Goal: Transaction & Acquisition: Purchase product/service

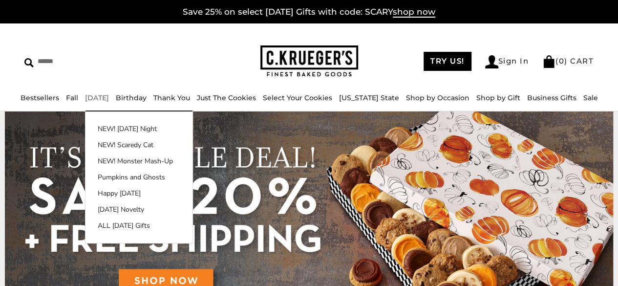
click at [109, 99] on link "[DATE]" at bounding box center [97, 97] width 24 height 9
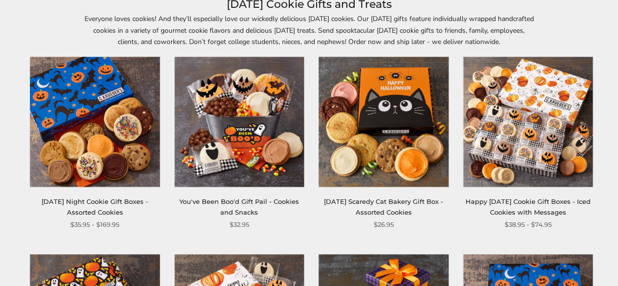
scroll to position [147, 0]
click at [401, 116] on img at bounding box center [383, 121] width 129 height 129
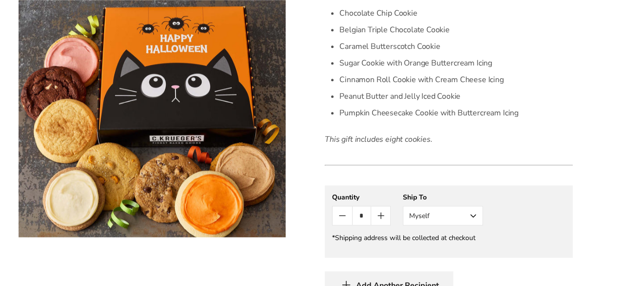
scroll to position [489, 0]
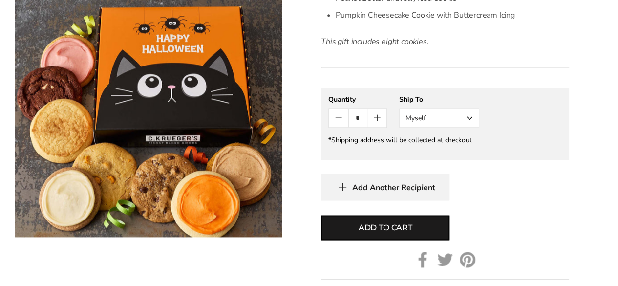
click at [382, 119] on button "Count plus" at bounding box center [376, 117] width 19 height 19
click at [382, 119] on icon "Count plus" at bounding box center [377, 118] width 12 height 12
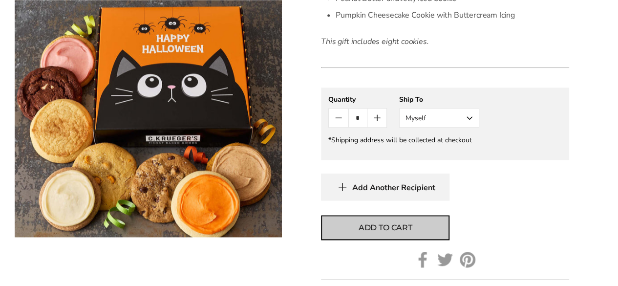
click at [389, 228] on span "Add to cart" at bounding box center [386, 228] width 54 height 12
type input "*"
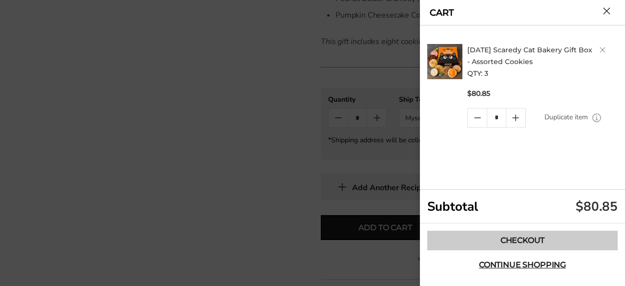
click at [540, 234] on link "Checkout" at bounding box center [522, 241] width 191 height 20
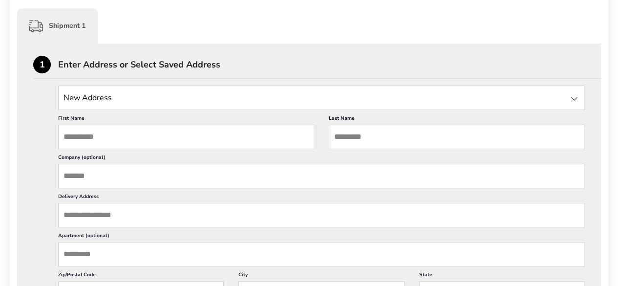
scroll to position [244, 0]
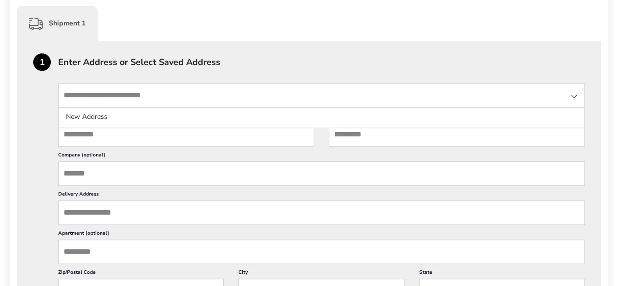
click at [567, 101] on input "State" at bounding box center [321, 95] width 527 height 24
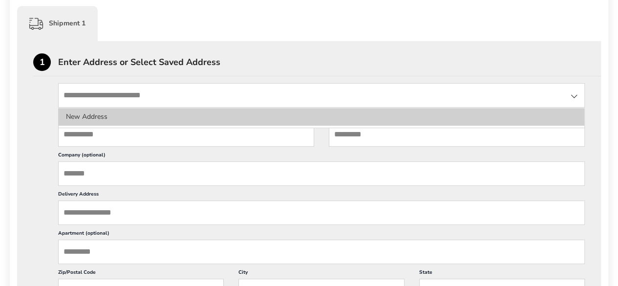
click at [142, 111] on li "New Address" at bounding box center [322, 117] width 526 height 18
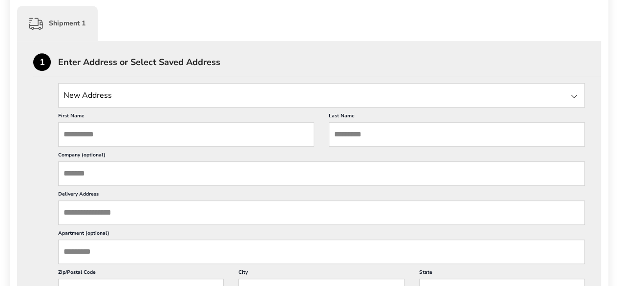
click at [130, 130] on input "First Name" at bounding box center [186, 134] width 256 height 24
type input "*******"
type input "******"
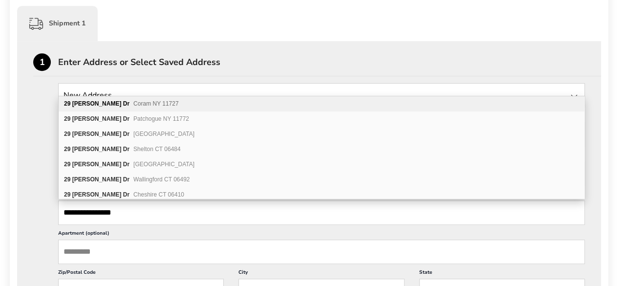
click at [141, 106] on span "Coram NY 11727" at bounding box center [155, 103] width 45 height 7
type input "**********"
type input "*****"
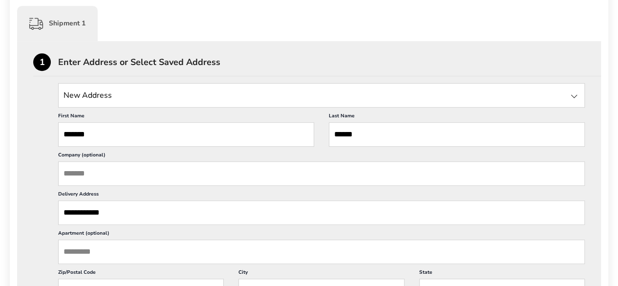
click at [163, 128] on input "*******" at bounding box center [186, 134] width 256 height 24
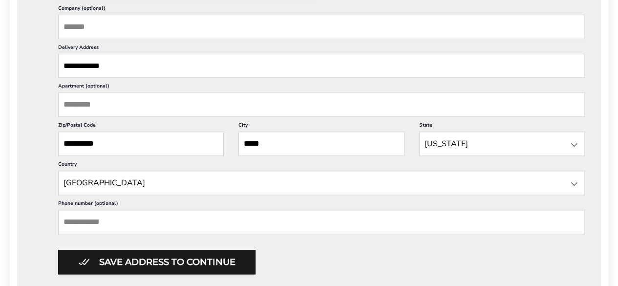
scroll to position [0, 0]
click at [155, 147] on input "**********" at bounding box center [141, 143] width 166 height 24
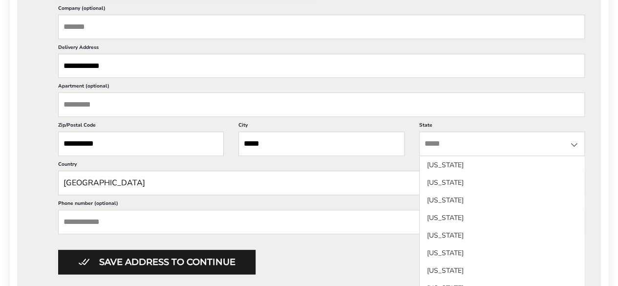
scroll to position [406, 0]
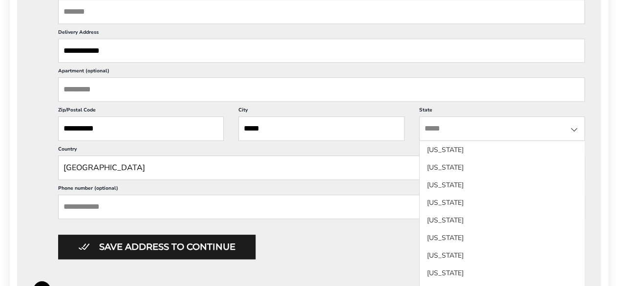
click at [129, 204] on input "Phone number (optional)" at bounding box center [321, 206] width 527 height 24
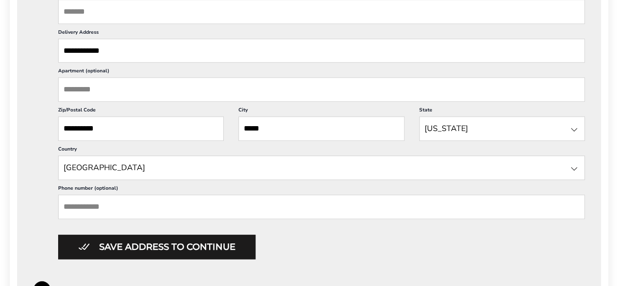
type input "**********"
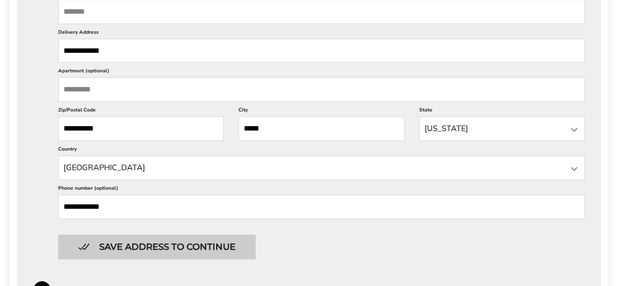
click at [148, 243] on button "Save address to continue" at bounding box center [156, 247] width 197 height 24
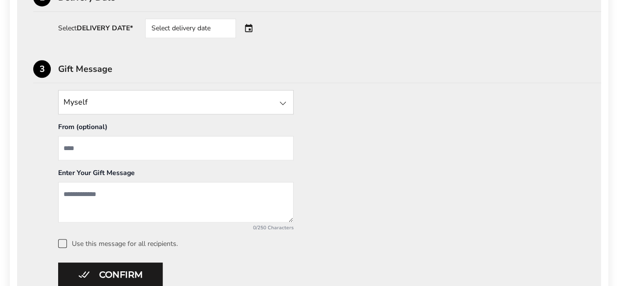
scroll to position [455, 0]
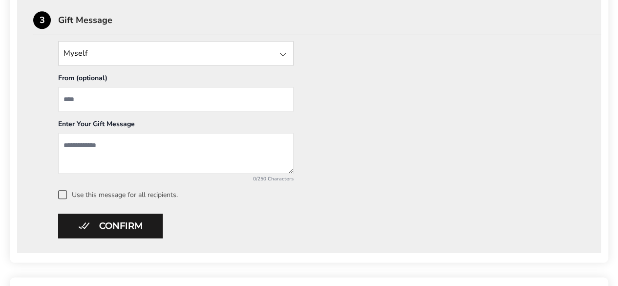
click at [282, 50] on div at bounding box center [283, 54] width 12 height 12
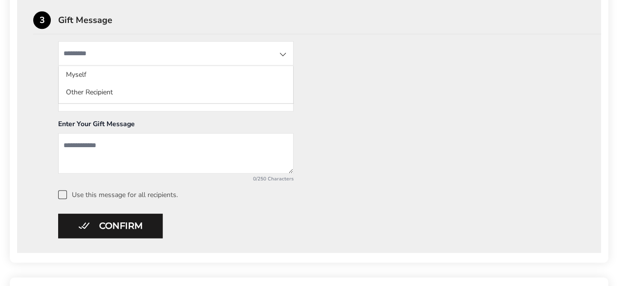
click at [363, 59] on div "Myself Myself Other Recipient From (optional) Enter Your Gift Message 0/250 Cha…" at bounding box center [309, 120] width 552 height 158
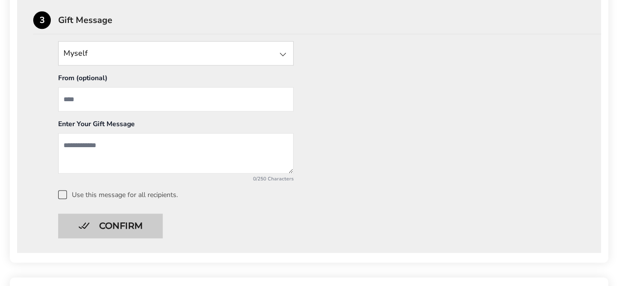
click at [146, 223] on button "Confirm" at bounding box center [110, 226] width 105 height 24
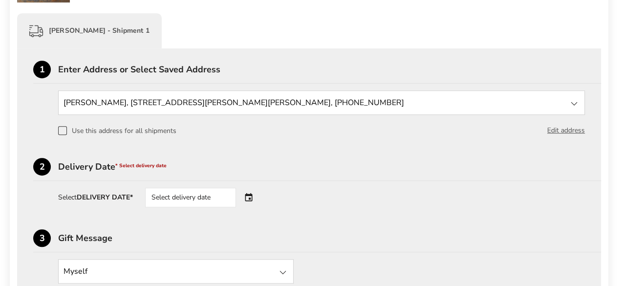
scroll to position [259, 0]
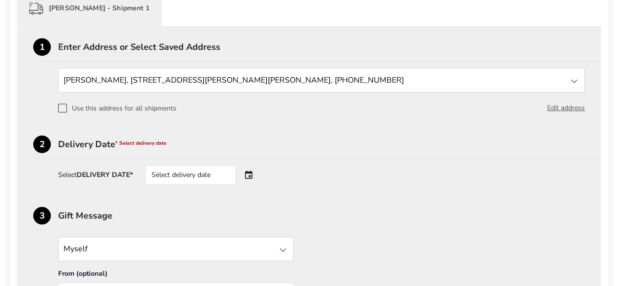
click at [250, 177] on div "Select delivery date" at bounding box center [204, 175] width 118 height 20
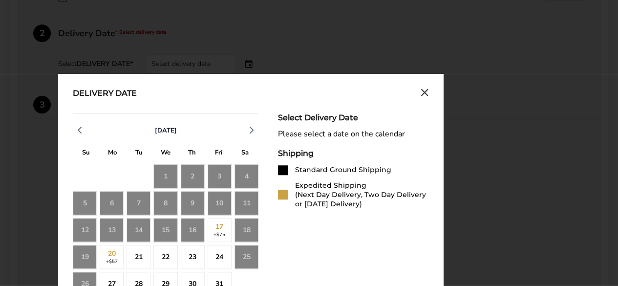
scroll to position [308, 0]
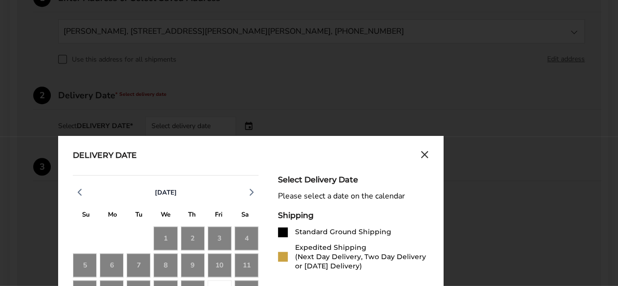
click at [427, 154] on icon "Close calendar" at bounding box center [425, 154] width 8 height 8
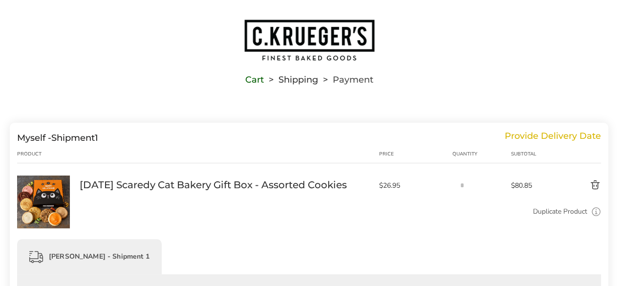
scroll to position [0, 0]
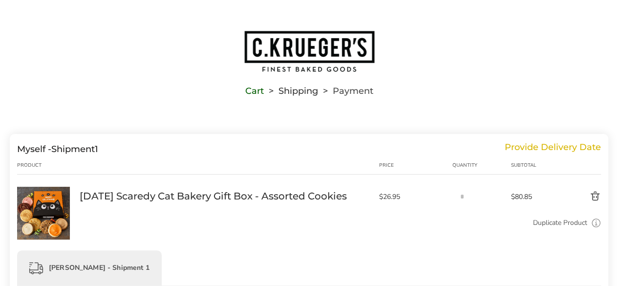
click at [251, 92] on link "Cart" at bounding box center [254, 90] width 19 height 7
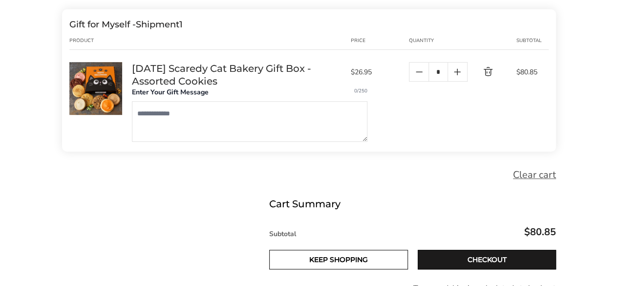
scroll to position [195, 0]
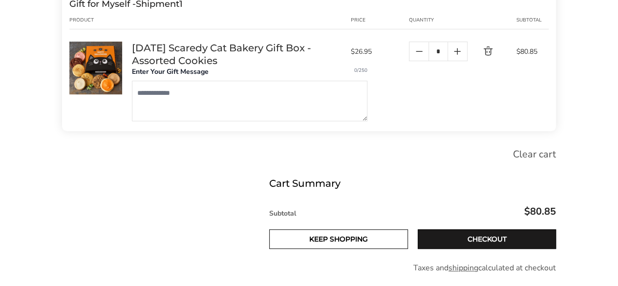
click at [539, 160] on link "Clear cart" at bounding box center [534, 155] width 43 height 16
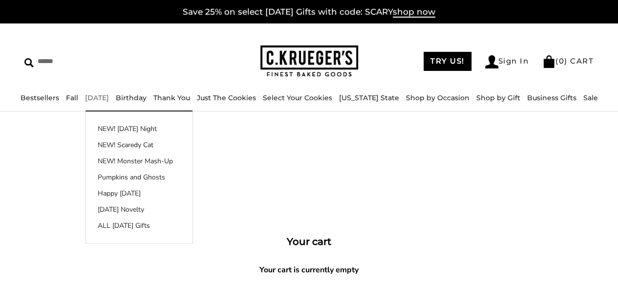
click at [109, 102] on li "[DATE] NEW! [DATE] Night NEW! Scaredy Cat NEW! Monster Mash-Up Pumpkins and Gho…" at bounding box center [97, 97] width 24 height 11
click at [109, 97] on link "[DATE]" at bounding box center [97, 97] width 24 height 9
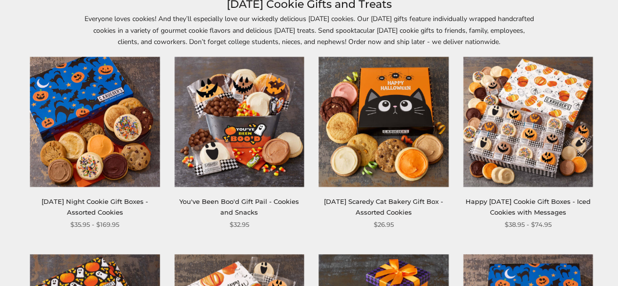
click at [389, 136] on img at bounding box center [383, 121] width 129 height 129
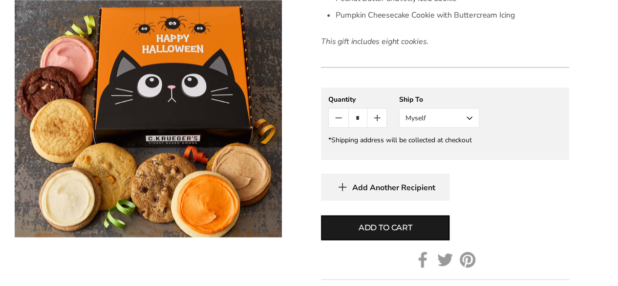
scroll to position [489, 0]
click at [470, 121] on button "Myself" at bounding box center [439, 118] width 80 height 20
click at [457, 150] on button "Other Recipient" at bounding box center [439, 154] width 79 height 18
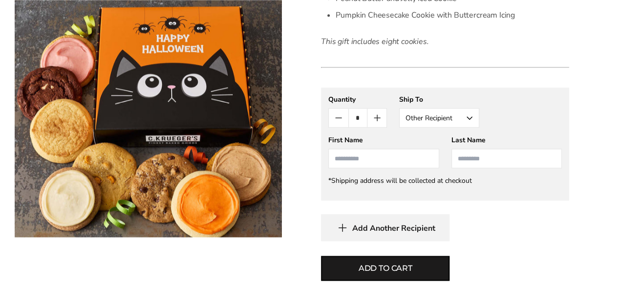
click at [391, 156] on input "First Name" at bounding box center [383, 159] width 110 height 20
type input "******"
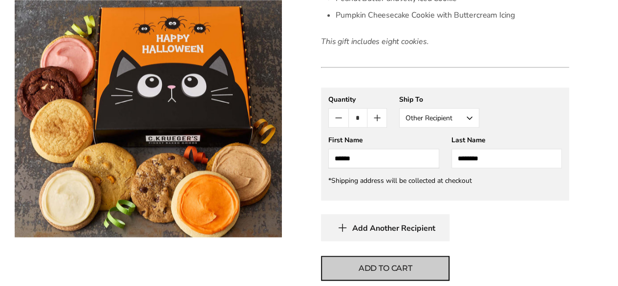
type input "********"
click at [418, 263] on button "Add to cart" at bounding box center [385, 268] width 128 height 25
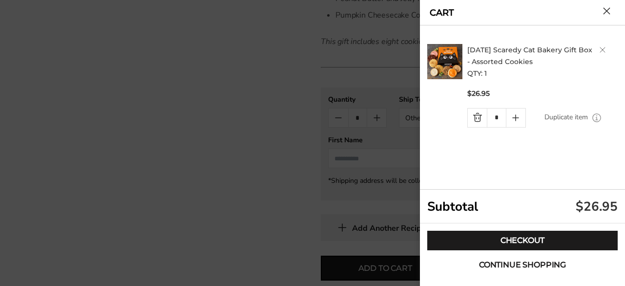
drag, startPoint x: 532, startPoint y: 267, endPoint x: 532, endPoint y: 261, distance: 5.4
click at [532, 267] on span "Continue shopping" at bounding box center [522, 265] width 87 height 8
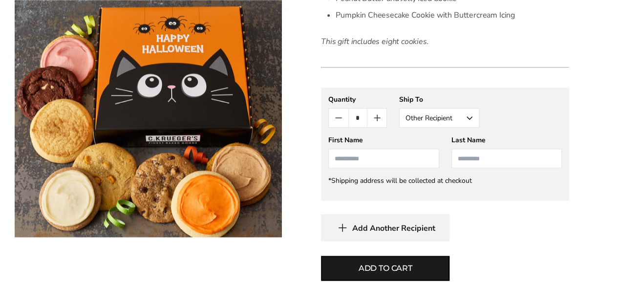
click at [402, 153] on input "First Name" at bounding box center [383, 159] width 110 height 20
type input "****"
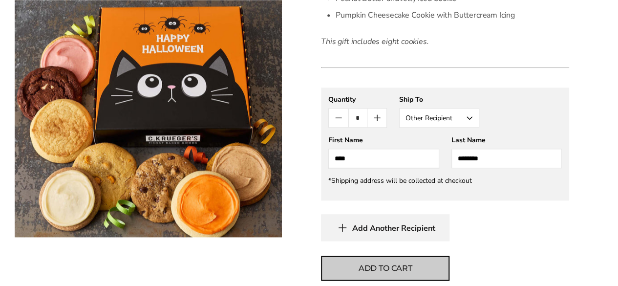
type input "********"
click at [440, 273] on button "Add to cart" at bounding box center [385, 268] width 128 height 25
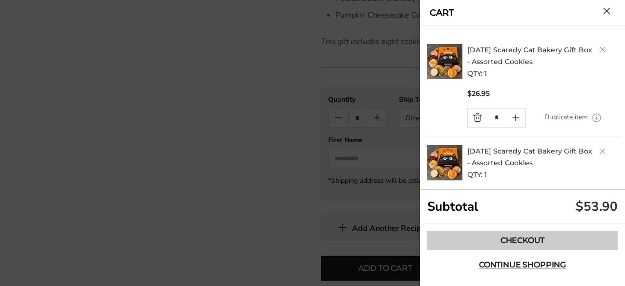
drag, startPoint x: 530, startPoint y: 266, endPoint x: 518, endPoint y: 237, distance: 31.1
click at [530, 266] on span "Continue shopping" at bounding box center [522, 265] width 87 height 8
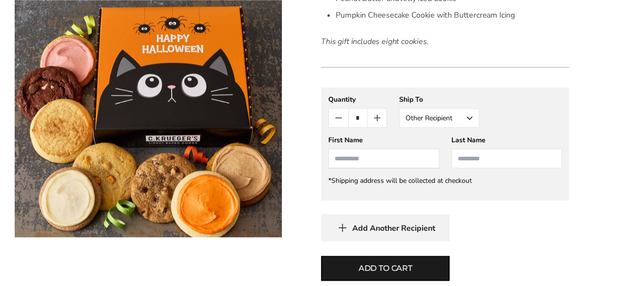
click at [359, 158] on input "First Name" at bounding box center [383, 159] width 110 height 20
type input "*****"
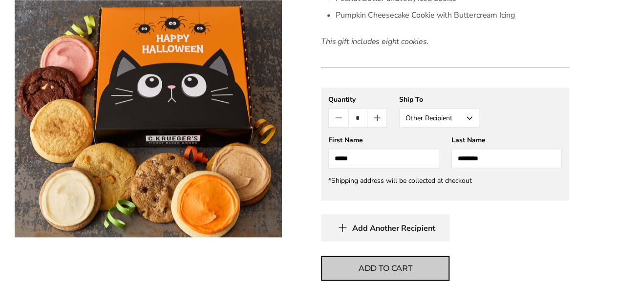
type input "********"
click at [421, 269] on button "Add to cart" at bounding box center [385, 268] width 128 height 25
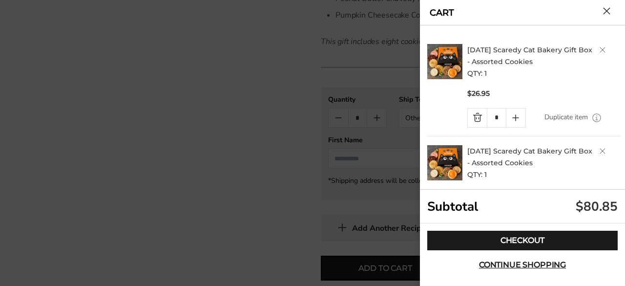
click at [284, 170] on div at bounding box center [312, 143] width 625 height 286
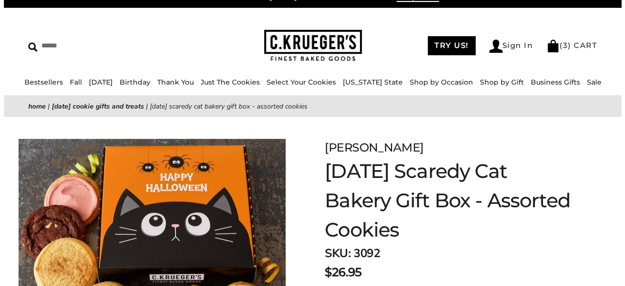
scroll to position [0, 0]
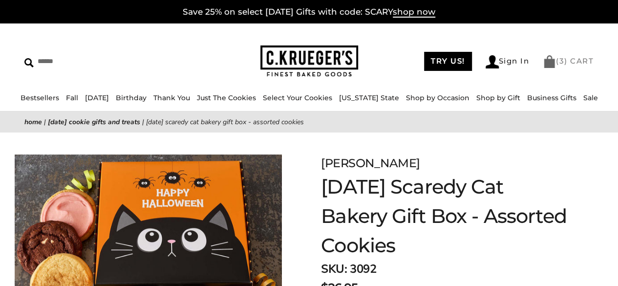
click at [573, 64] on link "( 3 ) CART" at bounding box center [568, 60] width 51 height 9
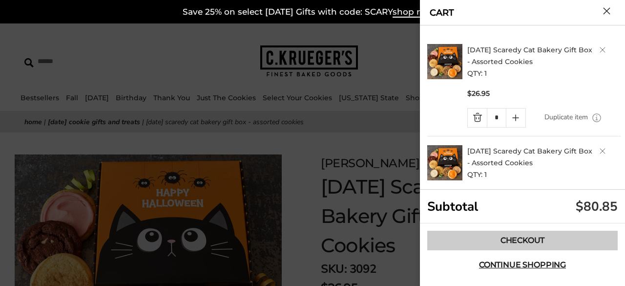
click at [432, 235] on link "Checkout" at bounding box center [522, 241] width 191 height 20
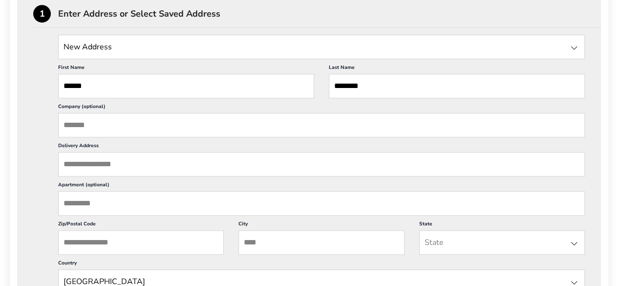
scroll to position [244, 0]
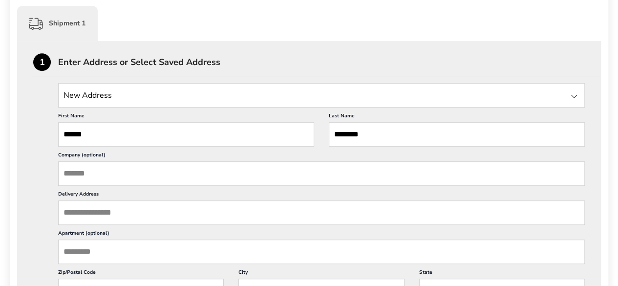
click at [113, 214] on input "Delivery Address" at bounding box center [321, 212] width 527 height 24
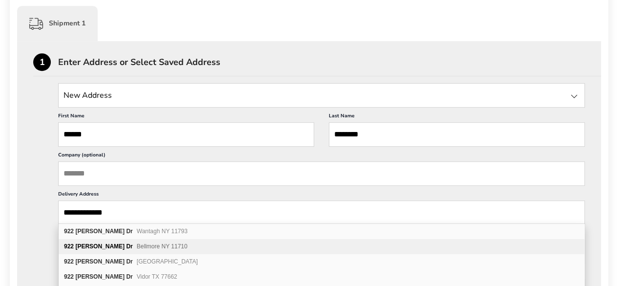
click at [137, 244] on span "Bellmore NY 11710" at bounding box center [162, 246] width 51 height 7
type input "**********"
type input "********"
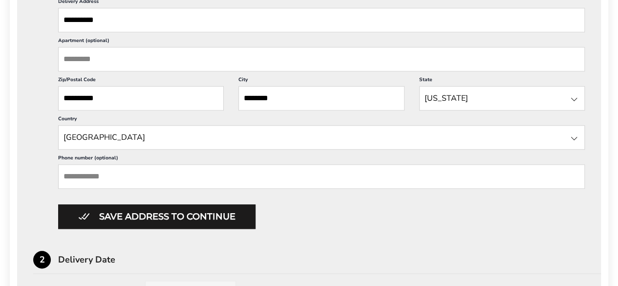
scroll to position [440, 0]
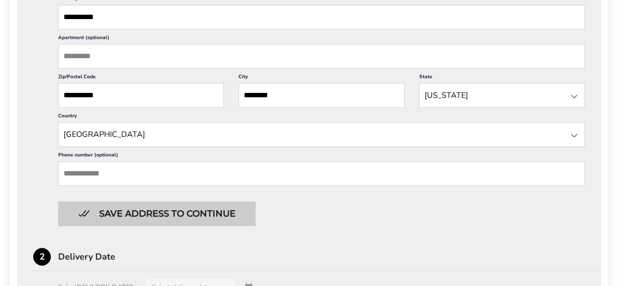
click at [180, 214] on button "Save address to continue" at bounding box center [156, 213] width 197 height 24
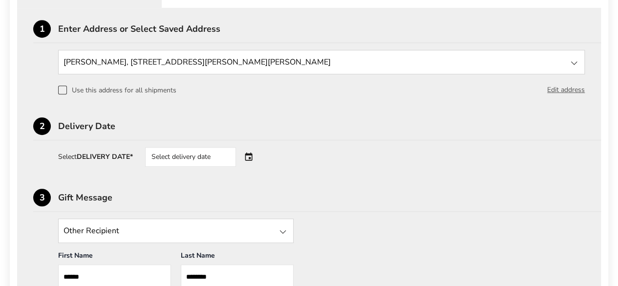
scroll to position [293, 0]
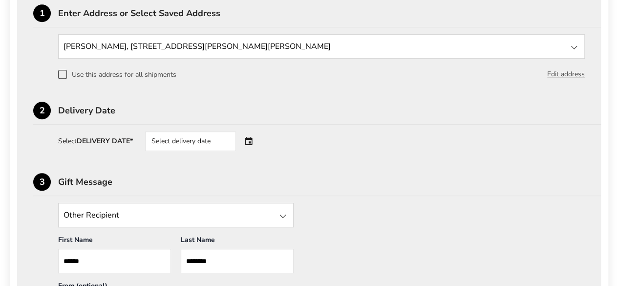
click at [253, 145] on div "Select delivery date" at bounding box center [204, 141] width 118 height 20
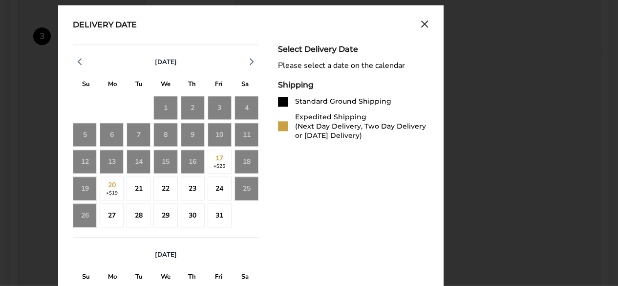
scroll to position [440, 0]
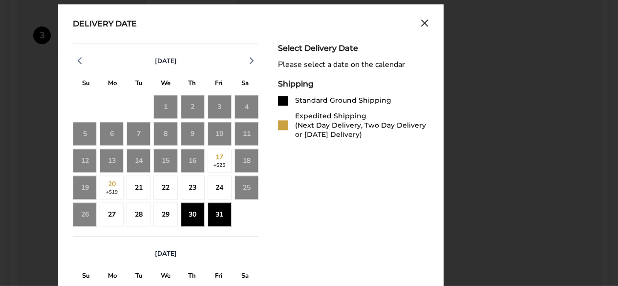
click at [227, 213] on div "31" at bounding box center [220, 214] width 24 height 24
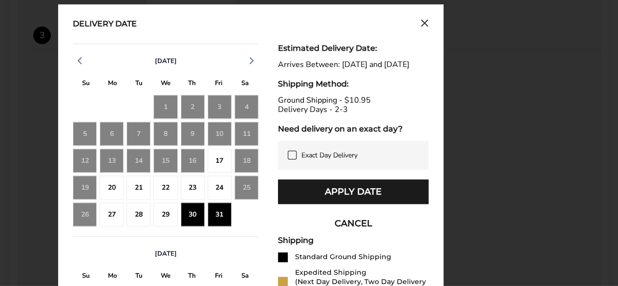
click at [421, 29] on div "Delivery Date" at bounding box center [251, 24] width 356 height 11
click at [424, 27] on button "Close calendar" at bounding box center [425, 24] width 8 height 11
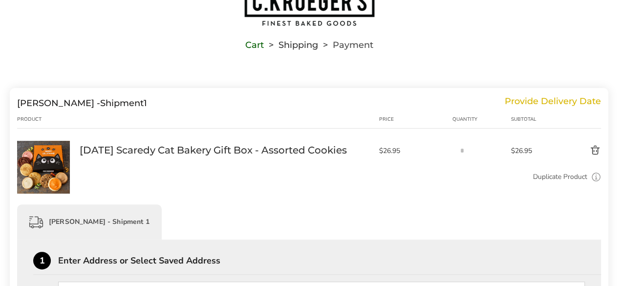
scroll to position [98, 0]
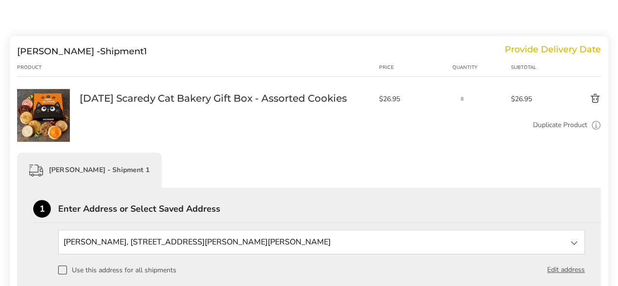
click at [597, 98] on button "Delete product" at bounding box center [576, 99] width 49 height 12
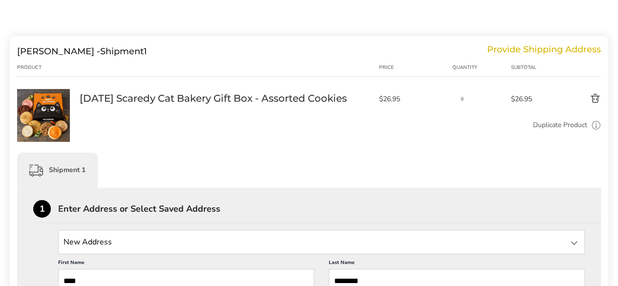
click at [593, 101] on button "Delete product" at bounding box center [576, 99] width 49 height 12
drag, startPoint x: 599, startPoint y: 99, endPoint x: 596, endPoint y: 111, distance: 12.4
click at [599, 99] on button "Delete product" at bounding box center [576, 99] width 49 height 12
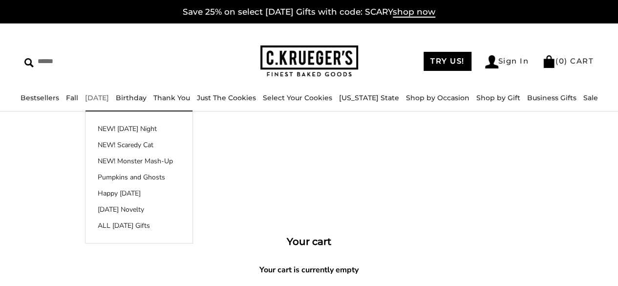
click at [109, 98] on link "[DATE]" at bounding box center [97, 97] width 24 height 9
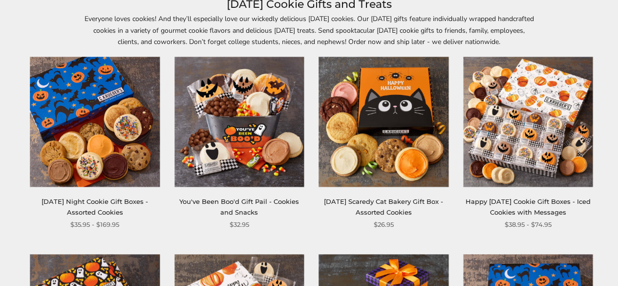
scroll to position [147, 0]
click at [378, 132] on img at bounding box center [383, 121] width 129 height 129
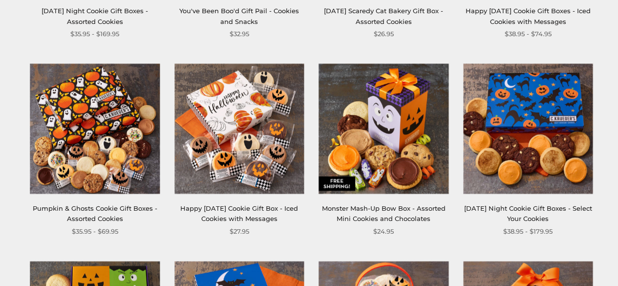
scroll to position [342, 0]
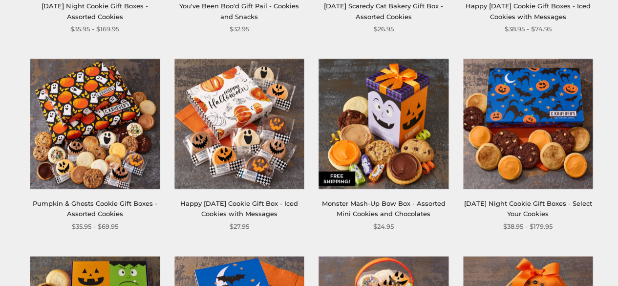
click at [218, 130] on img at bounding box center [238, 123] width 129 height 129
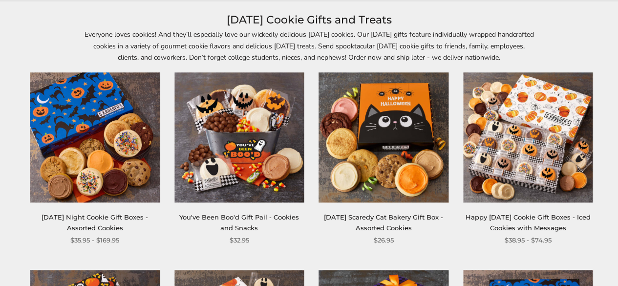
scroll to position [147, 0]
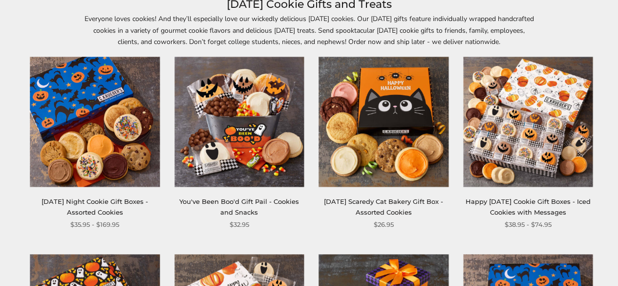
click at [405, 105] on img at bounding box center [383, 121] width 129 height 129
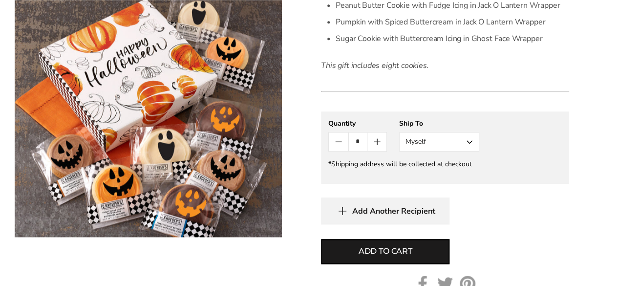
scroll to position [440, 0]
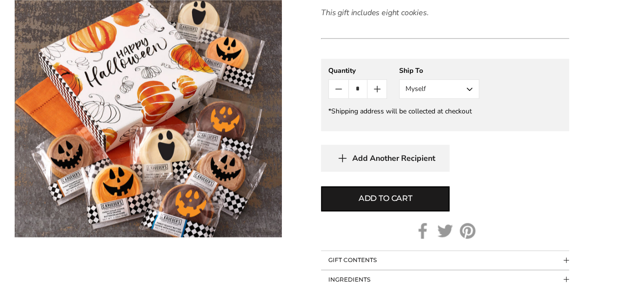
click at [380, 89] on icon "Count plus" at bounding box center [377, 89] width 6 height 0
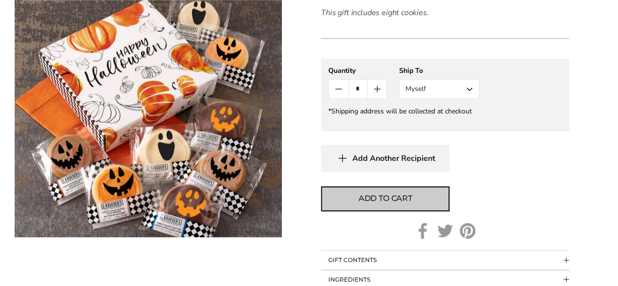
click at [424, 200] on button "Add to cart" at bounding box center [385, 198] width 128 height 25
type input "*"
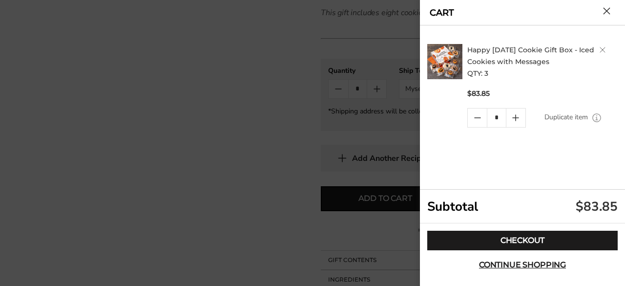
click at [607, 51] on h2 "Happy [DATE] Cookie Gift Box - Iced Cookies with Messages QTY: 3" at bounding box center [544, 61] width 153 height 35
click at [549, 269] on span "Continue shopping" at bounding box center [522, 265] width 87 height 8
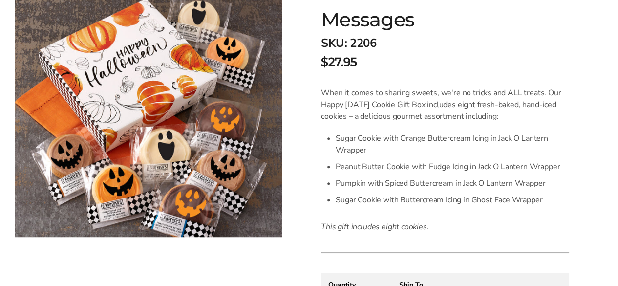
scroll to position [98, 0]
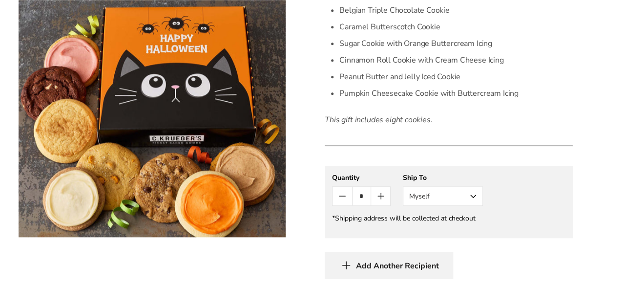
scroll to position [489, 0]
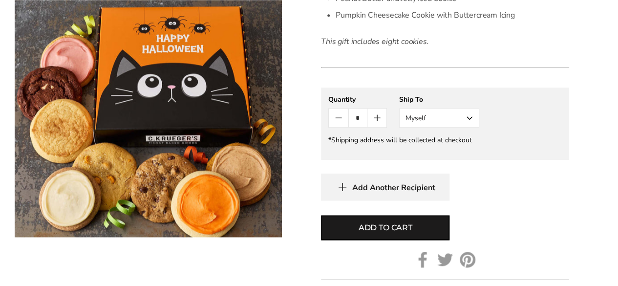
click at [380, 120] on icon "Count plus" at bounding box center [377, 118] width 12 height 12
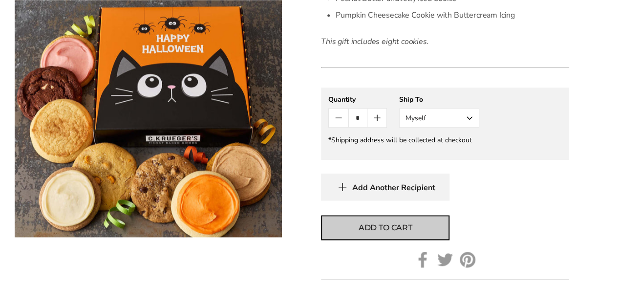
click at [412, 236] on button "Add to cart" at bounding box center [385, 227] width 128 height 25
type input "*"
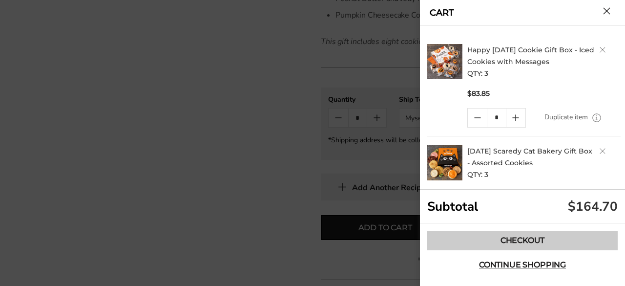
click at [531, 241] on link "Checkout" at bounding box center [522, 241] width 191 height 20
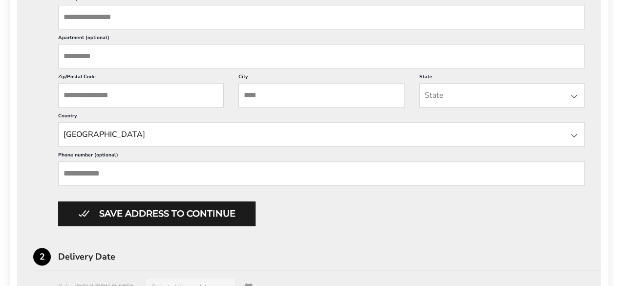
scroll to position [147, 0]
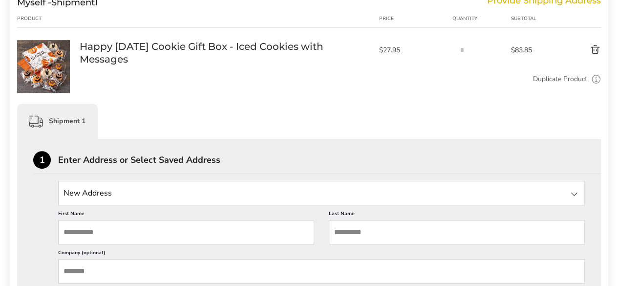
click at [599, 48] on button "Delete product" at bounding box center [576, 50] width 49 height 12
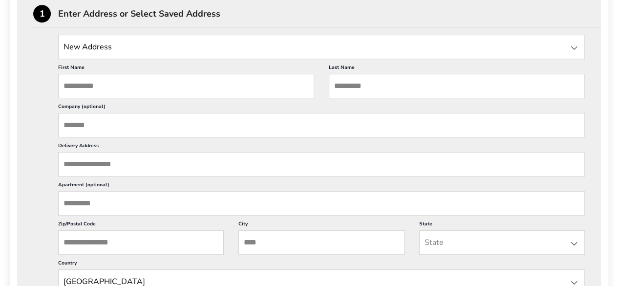
scroll to position [293, 0]
click at [123, 84] on input "First Name" at bounding box center [186, 85] width 256 height 24
type input "*******"
click at [370, 88] on input "Last Name" at bounding box center [457, 85] width 256 height 24
type input "******"
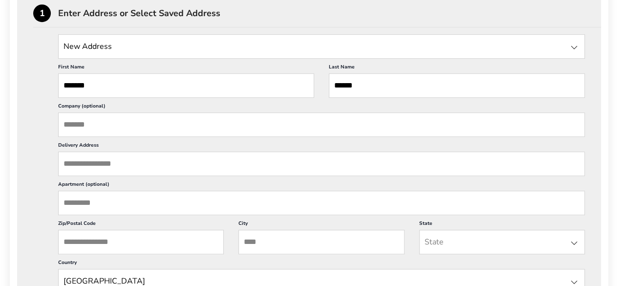
click at [91, 159] on input "Delivery Address" at bounding box center [321, 163] width 527 height 24
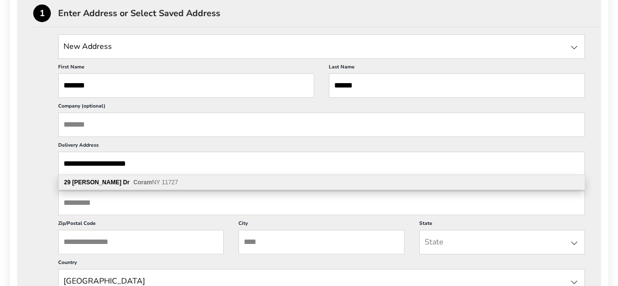
click at [133, 181] on span "Coram NY 11727" at bounding box center [155, 182] width 44 height 7
type input "**********"
type input "*****"
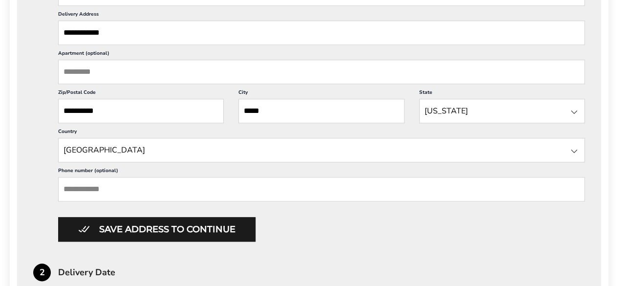
scroll to position [440, 0]
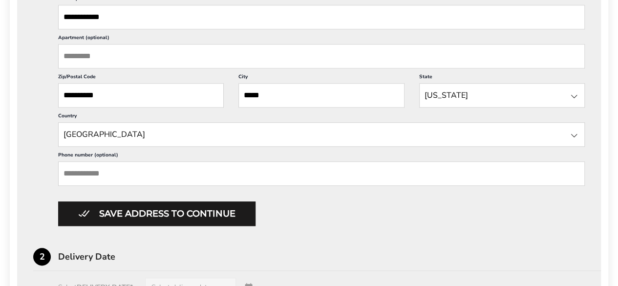
click at [112, 173] on input "Phone number (optional)" at bounding box center [321, 173] width 527 height 24
type input "**********"
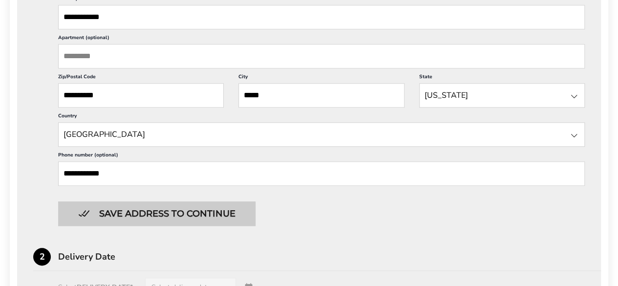
click at [141, 209] on button "Save address to continue" at bounding box center [156, 213] width 197 height 24
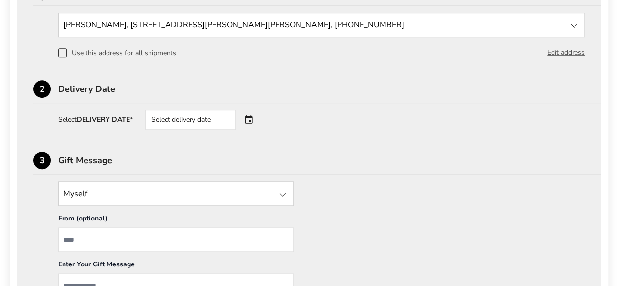
scroll to position [363, 0]
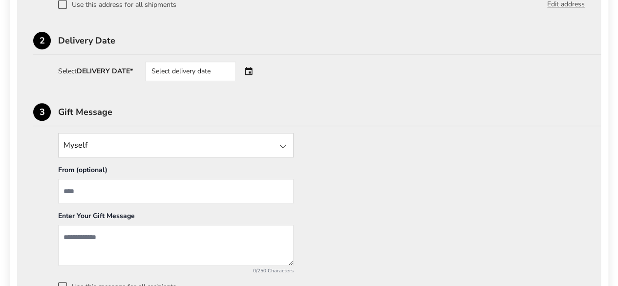
click at [248, 71] on div "Select delivery date" at bounding box center [204, 72] width 118 height 20
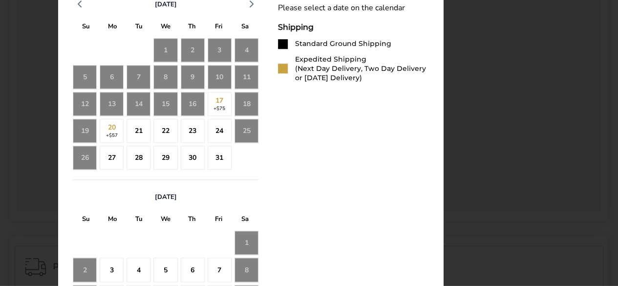
scroll to position [510, 0]
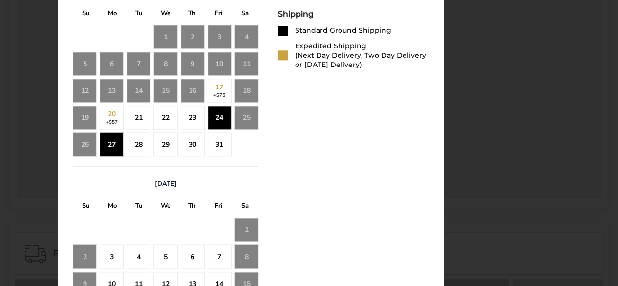
click at [109, 149] on div "27" at bounding box center [112, 144] width 24 height 24
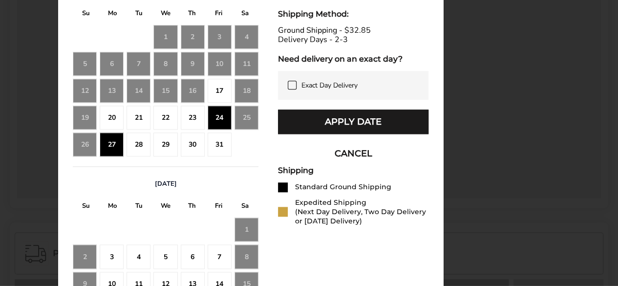
click at [142, 147] on div "28" at bounding box center [139, 144] width 24 height 24
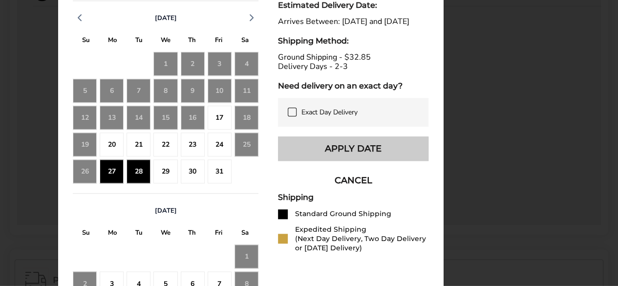
scroll to position [461, 0]
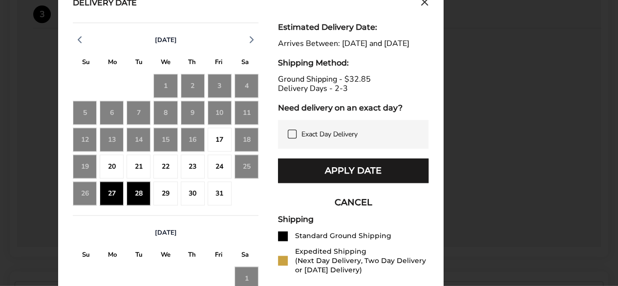
click at [162, 191] on div "29" at bounding box center [165, 193] width 24 height 24
click at [193, 193] on div "30" at bounding box center [193, 193] width 24 height 24
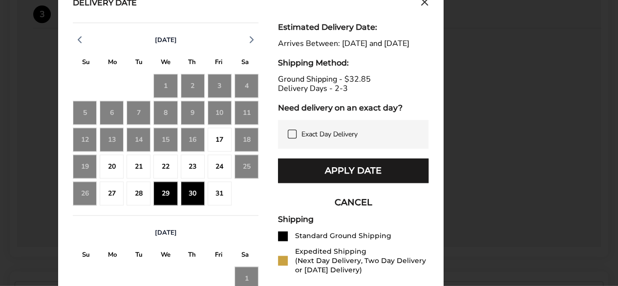
click at [213, 192] on div "31" at bounding box center [220, 193] width 24 height 24
click at [196, 169] on div "23" at bounding box center [193, 166] width 24 height 24
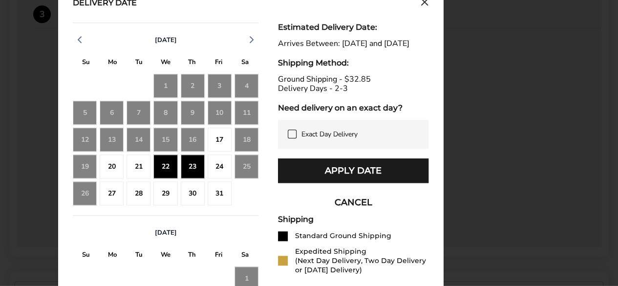
click at [118, 201] on div "27" at bounding box center [112, 193] width 24 height 24
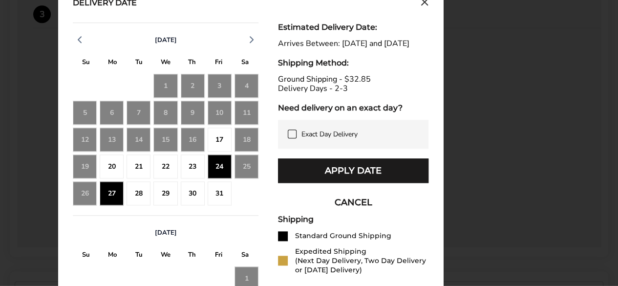
click at [145, 195] on div "28" at bounding box center [139, 193] width 24 height 24
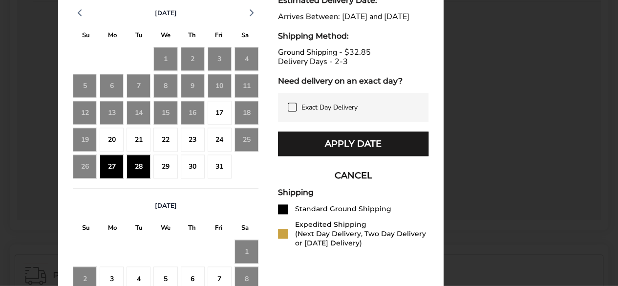
scroll to position [558, 0]
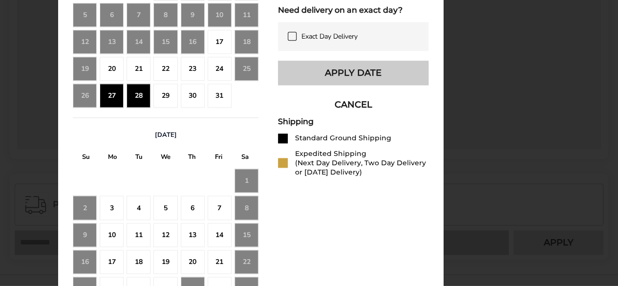
click at [333, 82] on button "Apply Date" at bounding box center [353, 73] width 150 height 24
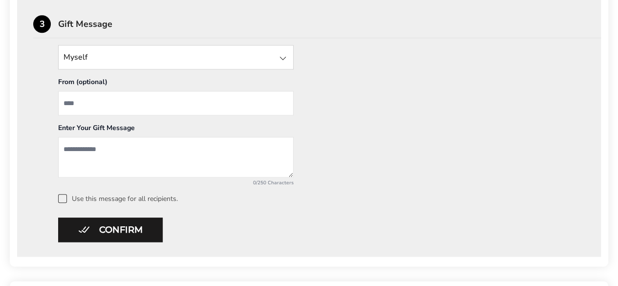
scroll to position [412, 0]
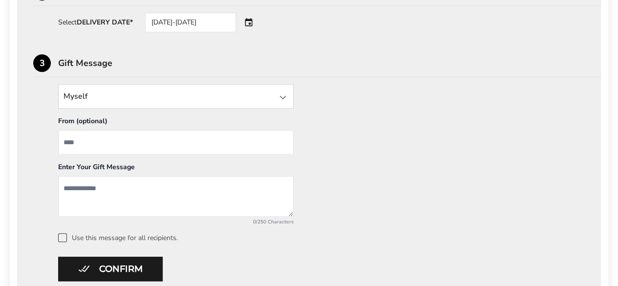
click at [286, 97] on div at bounding box center [283, 97] width 12 height 12
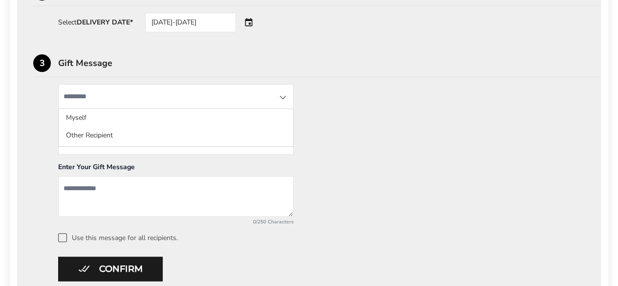
click at [164, 117] on li "Myself" at bounding box center [176, 118] width 235 height 18
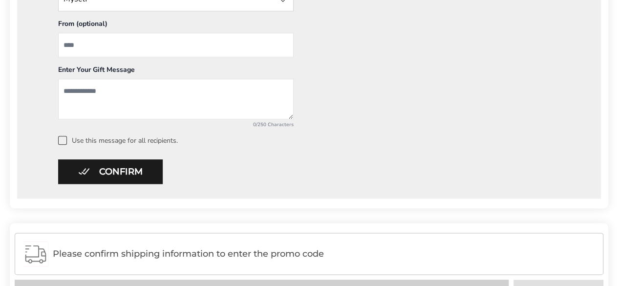
scroll to position [510, 0]
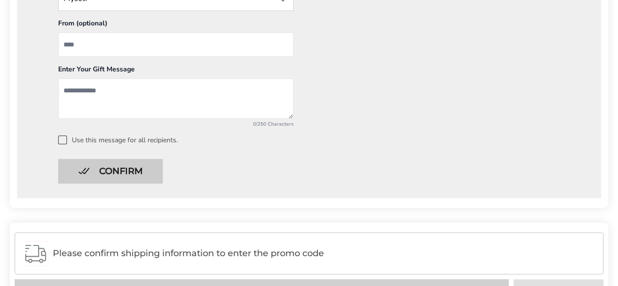
click at [138, 177] on button "Confirm" at bounding box center [110, 171] width 105 height 24
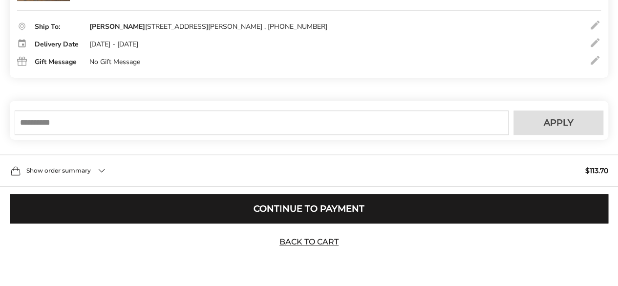
scroll to position [141, 0]
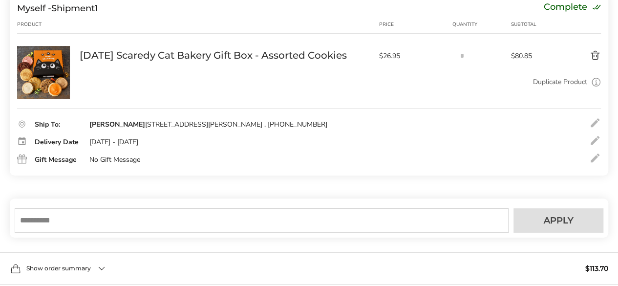
click at [169, 218] on input "text" at bounding box center [262, 220] width 494 height 24
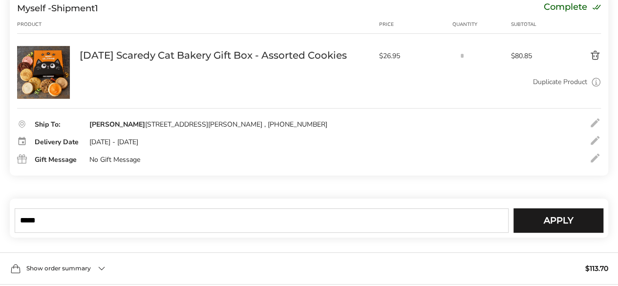
type input "*****"
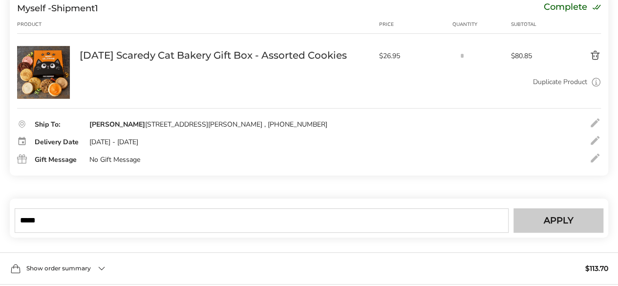
click at [548, 219] on span "Apply" at bounding box center [559, 220] width 30 height 9
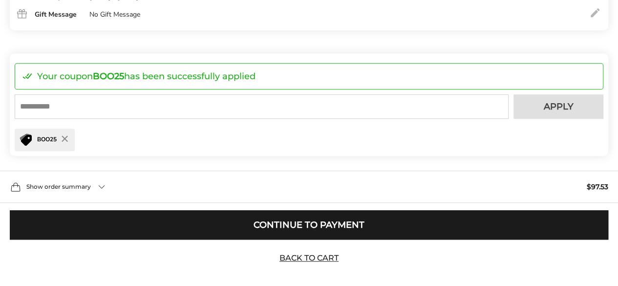
scroll to position [302, 0]
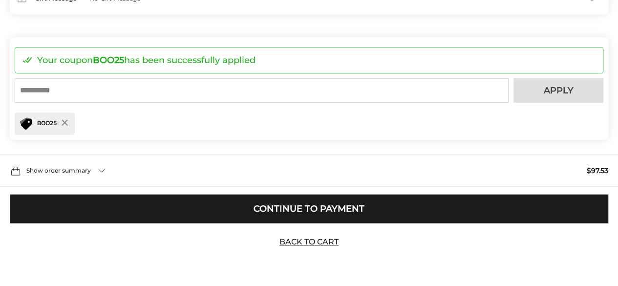
click at [289, 208] on button "Continue to Payment" at bounding box center [309, 208] width 598 height 29
